Goal: Task Accomplishment & Management: Use online tool/utility

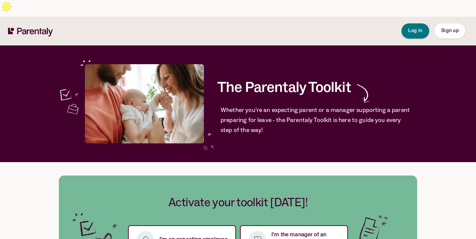
click at [417, 23] on button "Log in" at bounding box center [415, 30] width 28 height 15
